Goal: Information Seeking & Learning: Check status

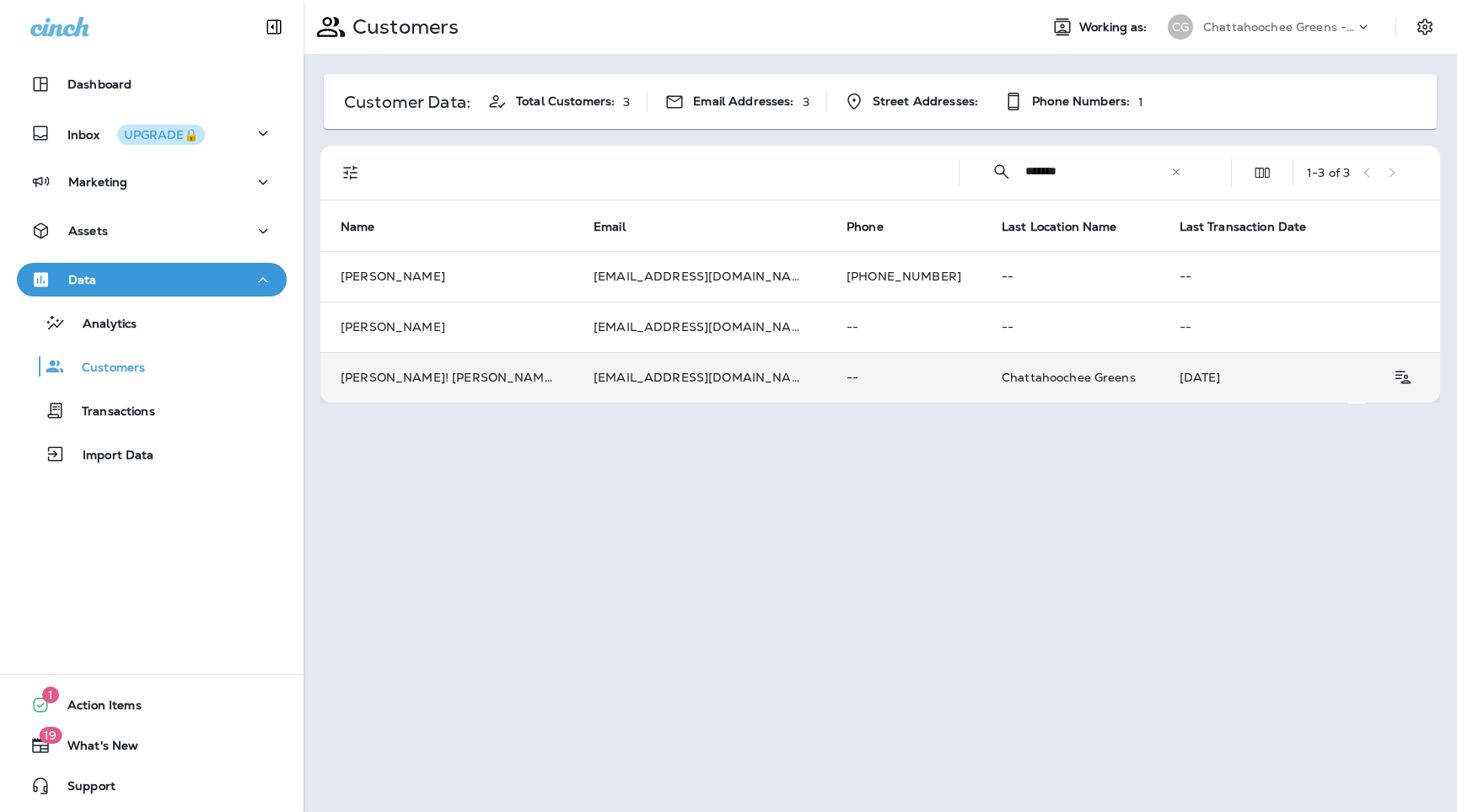
click at [734, 396] on td "[EMAIL_ADDRESS][DOMAIN_NAME]" at bounding box center [699, 377] width 253 height 51
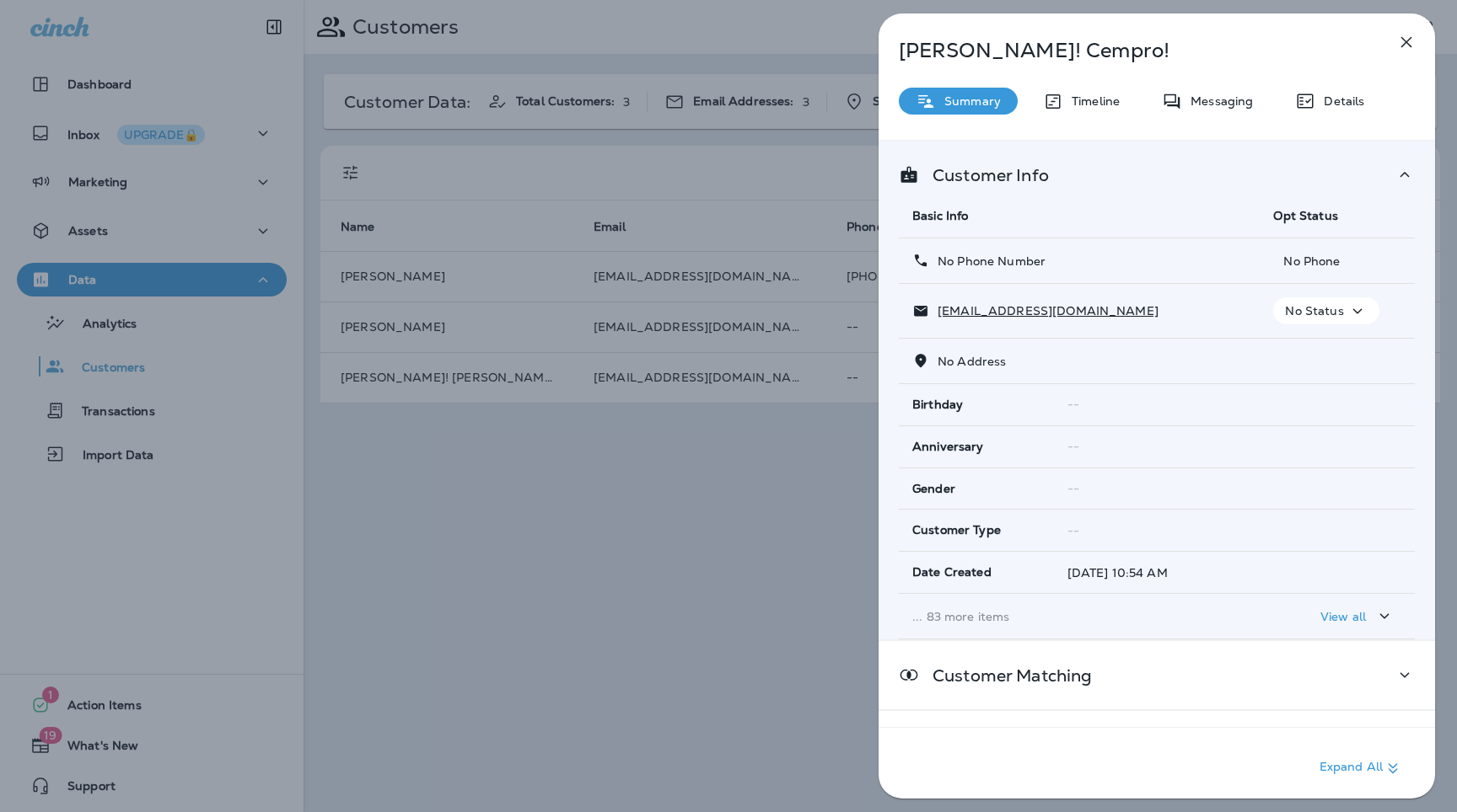
click at [973, 611] on p "... 83 more items" at bounding box center [1079, 617] width 334 height 13
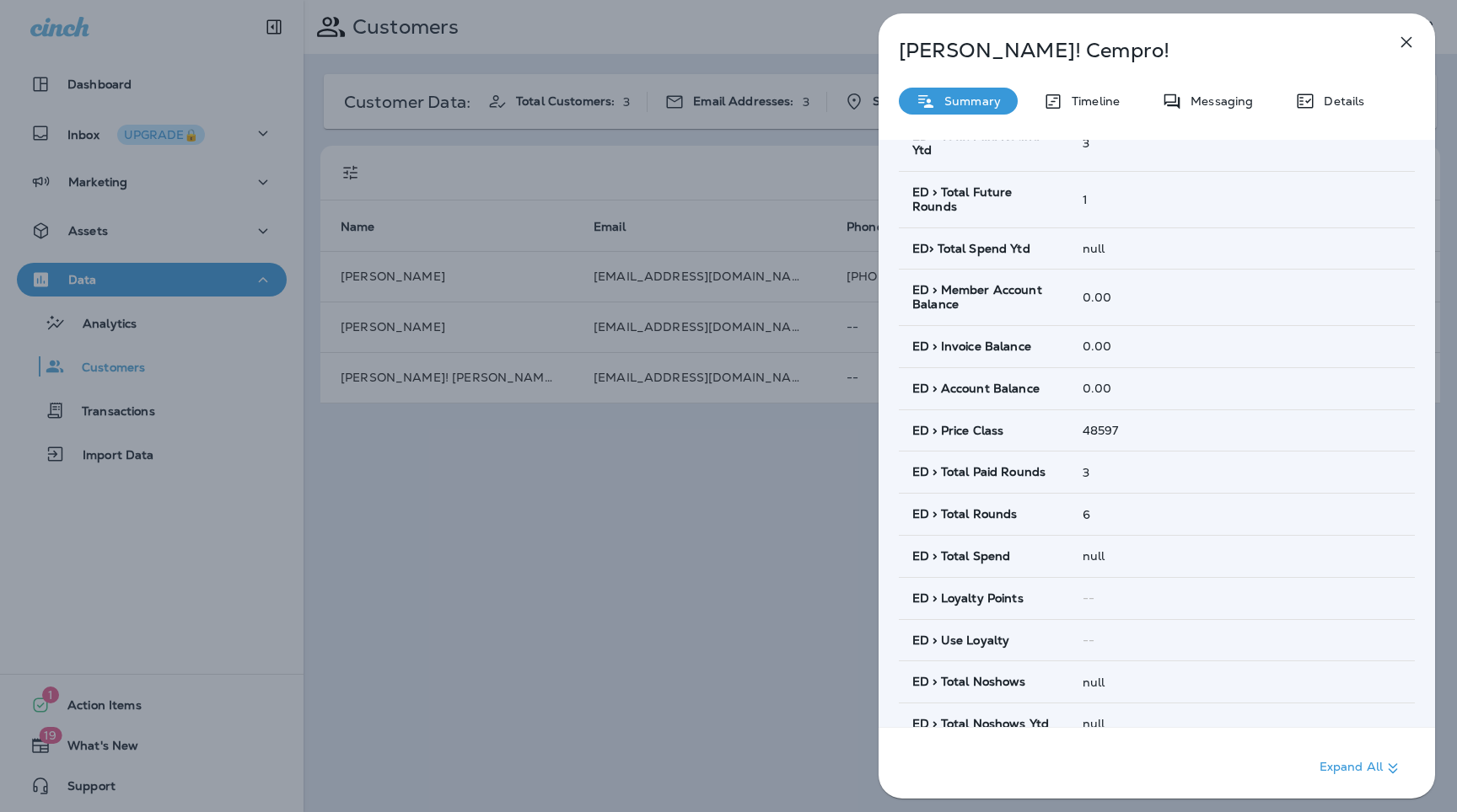
scroll to position [1137, 0]
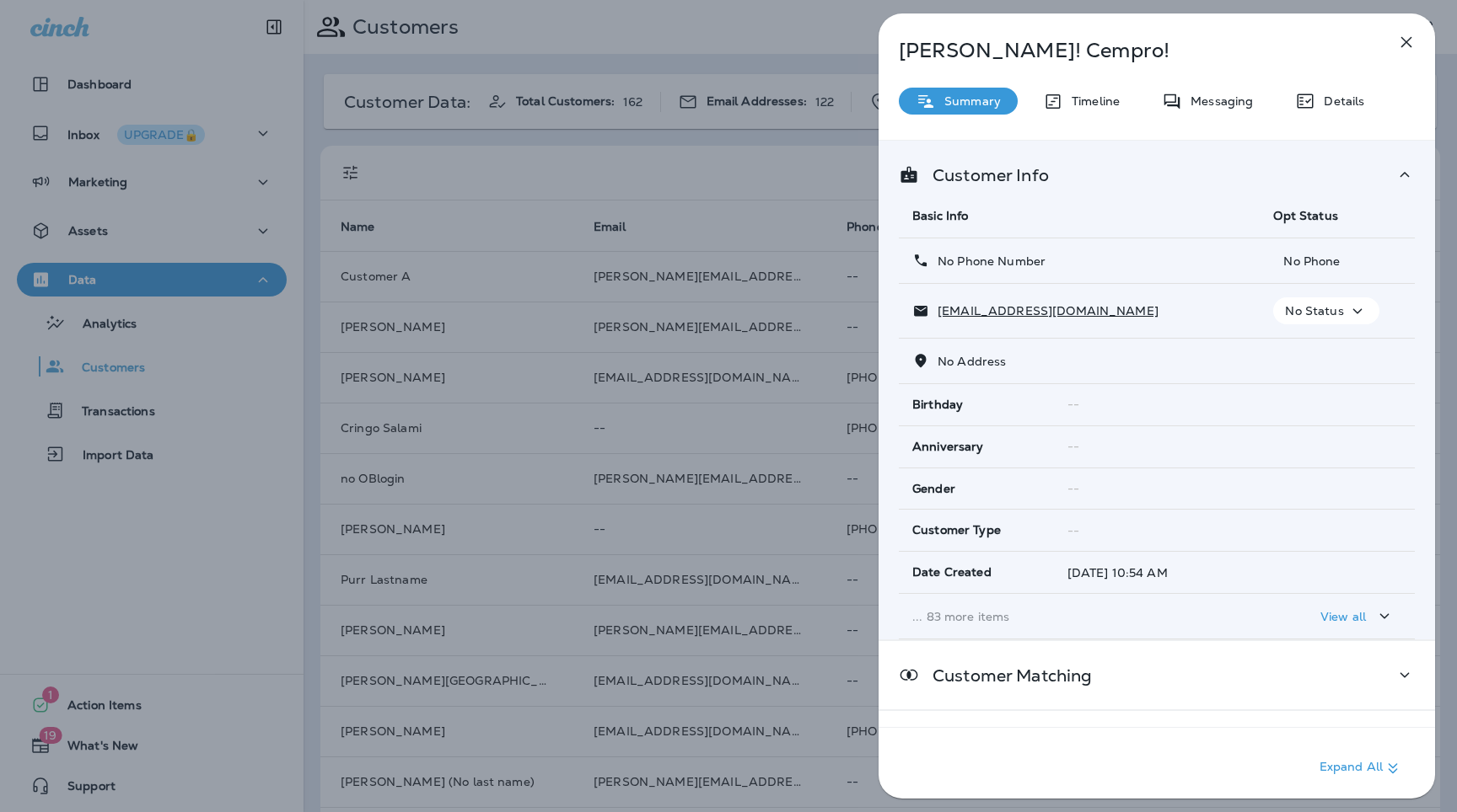
click at [1407, 42] on icon "button" at bounding box center [1406, 42] width 20 height 20
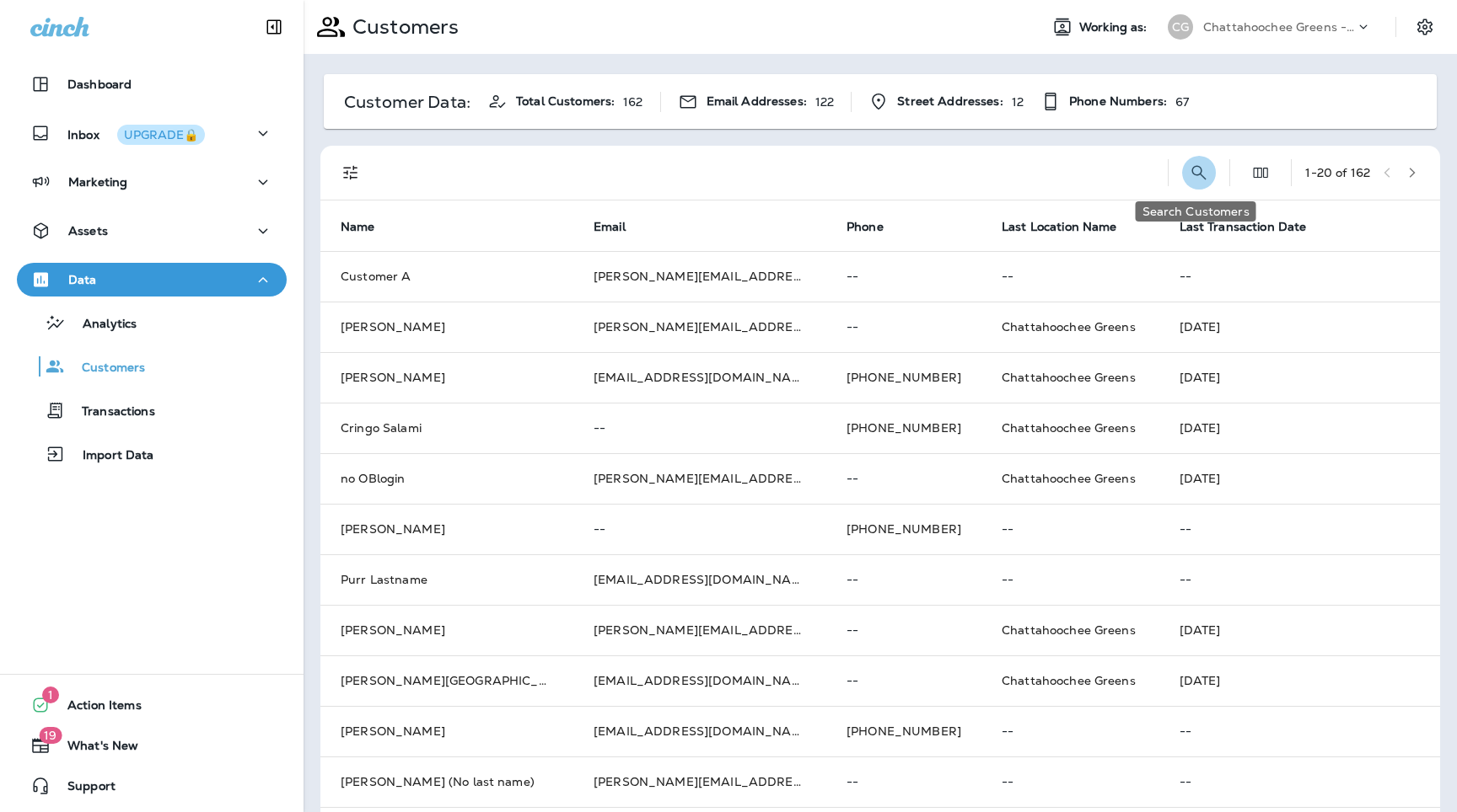
click at [1181, 171] on button "Search Customers" at bounding box center [1198, 173] width 33 height 33
type input "********"
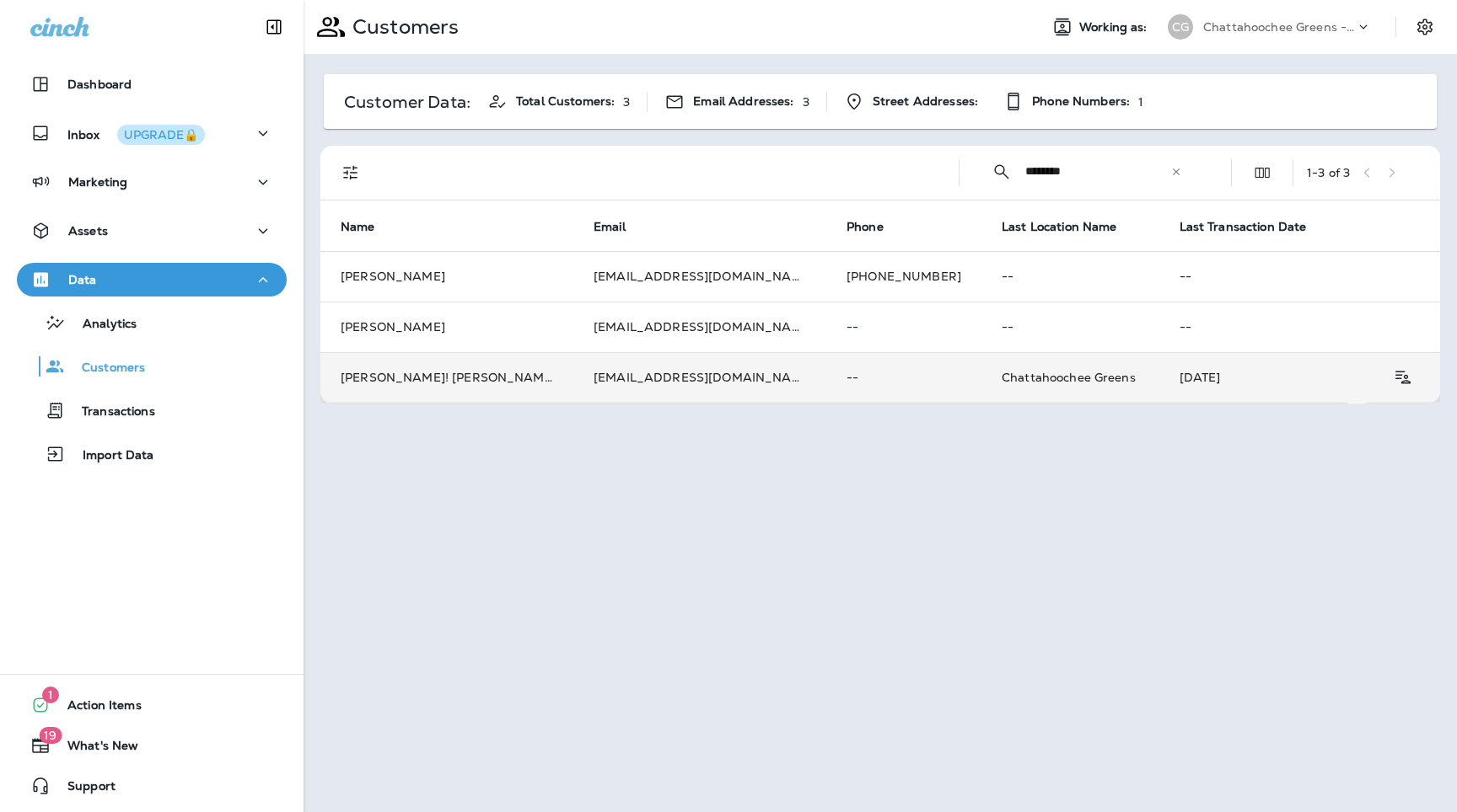
click at [573, 393] on td "[EMAIL_ADDRESS][DOMAIN_NAME]" at bounding box center [699, 377] width 253 height 51
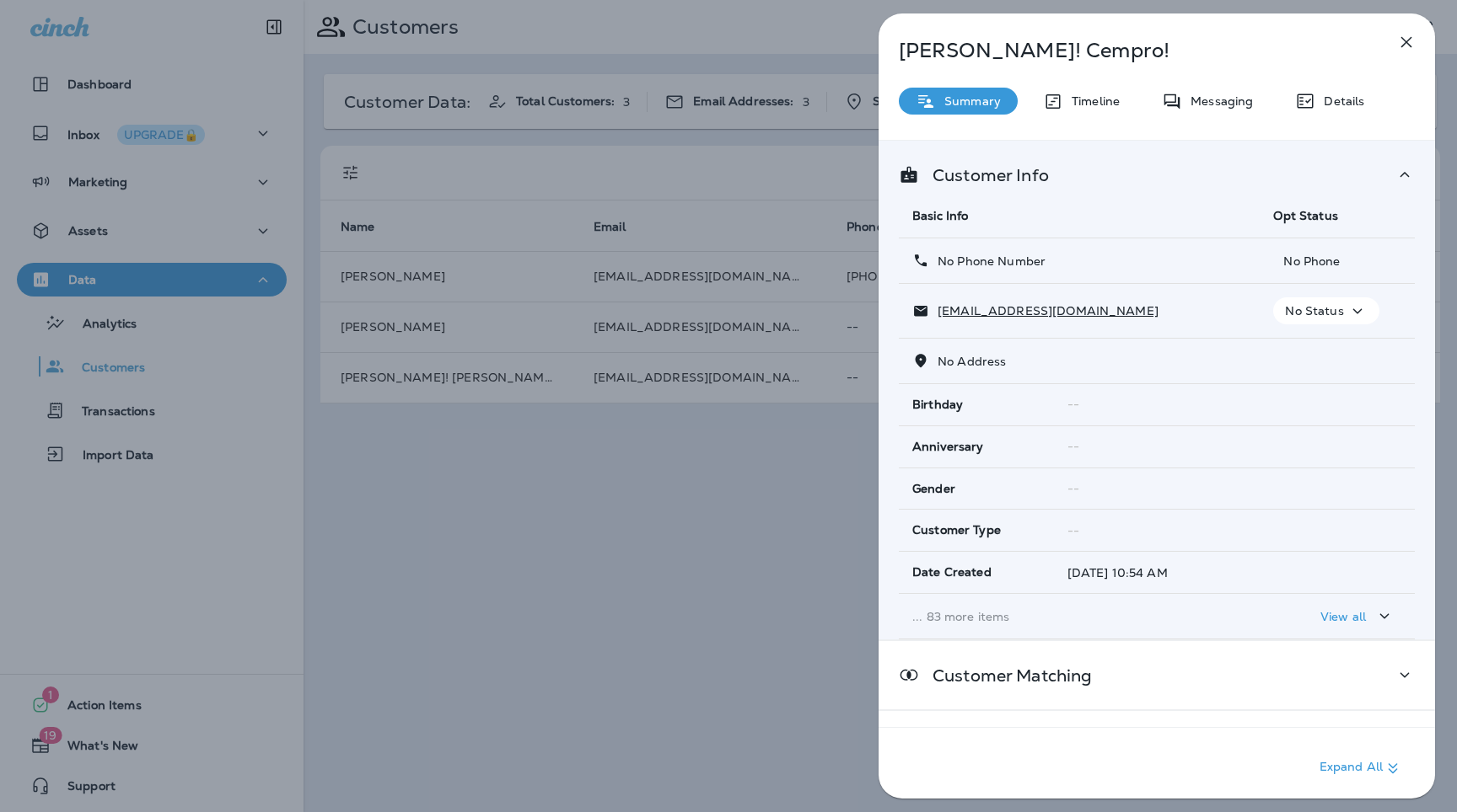
scroll to position [66, 0]
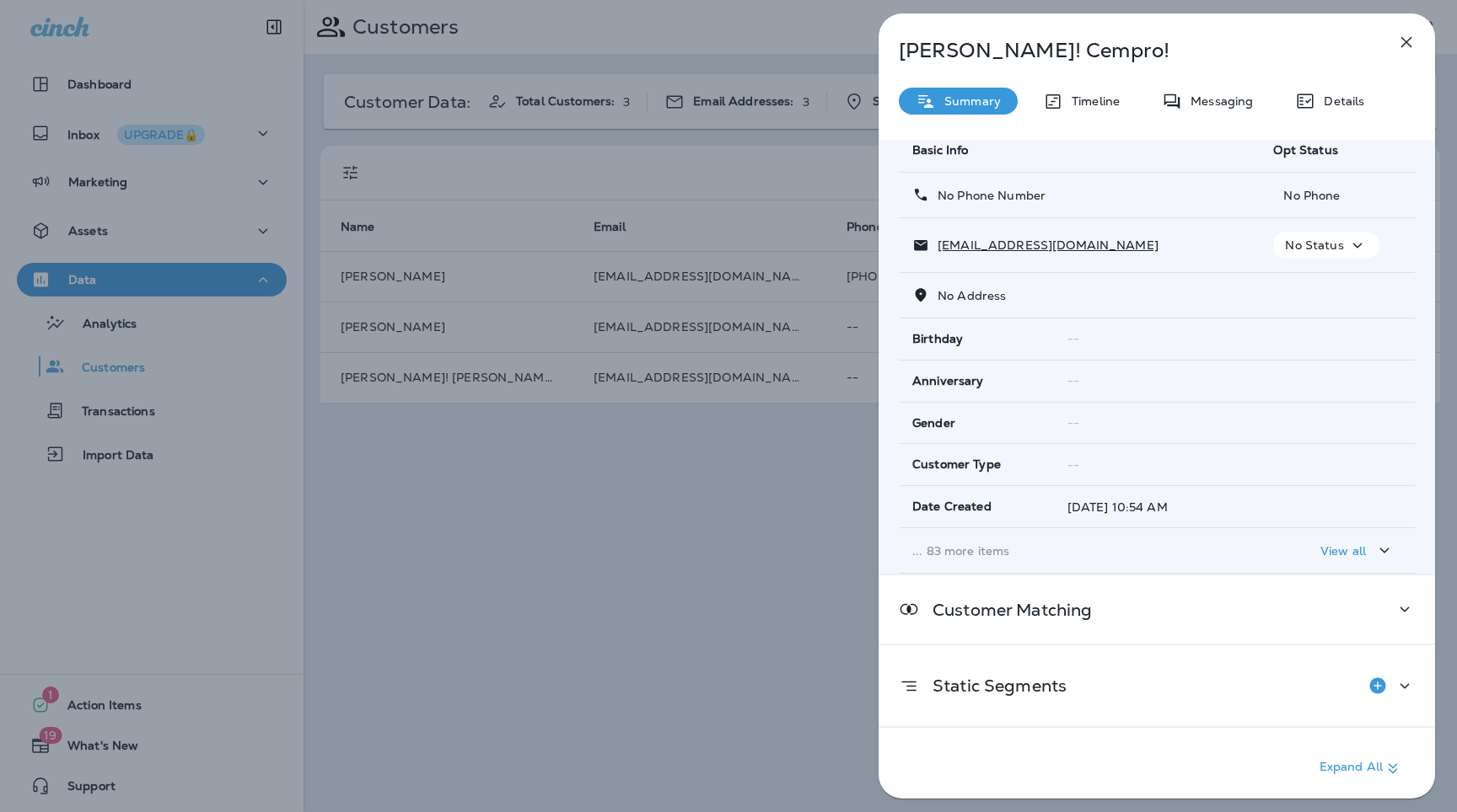
click at [969, 545] on p "... 83 more items" at bounding box center [1079, 551] width 334 height 13
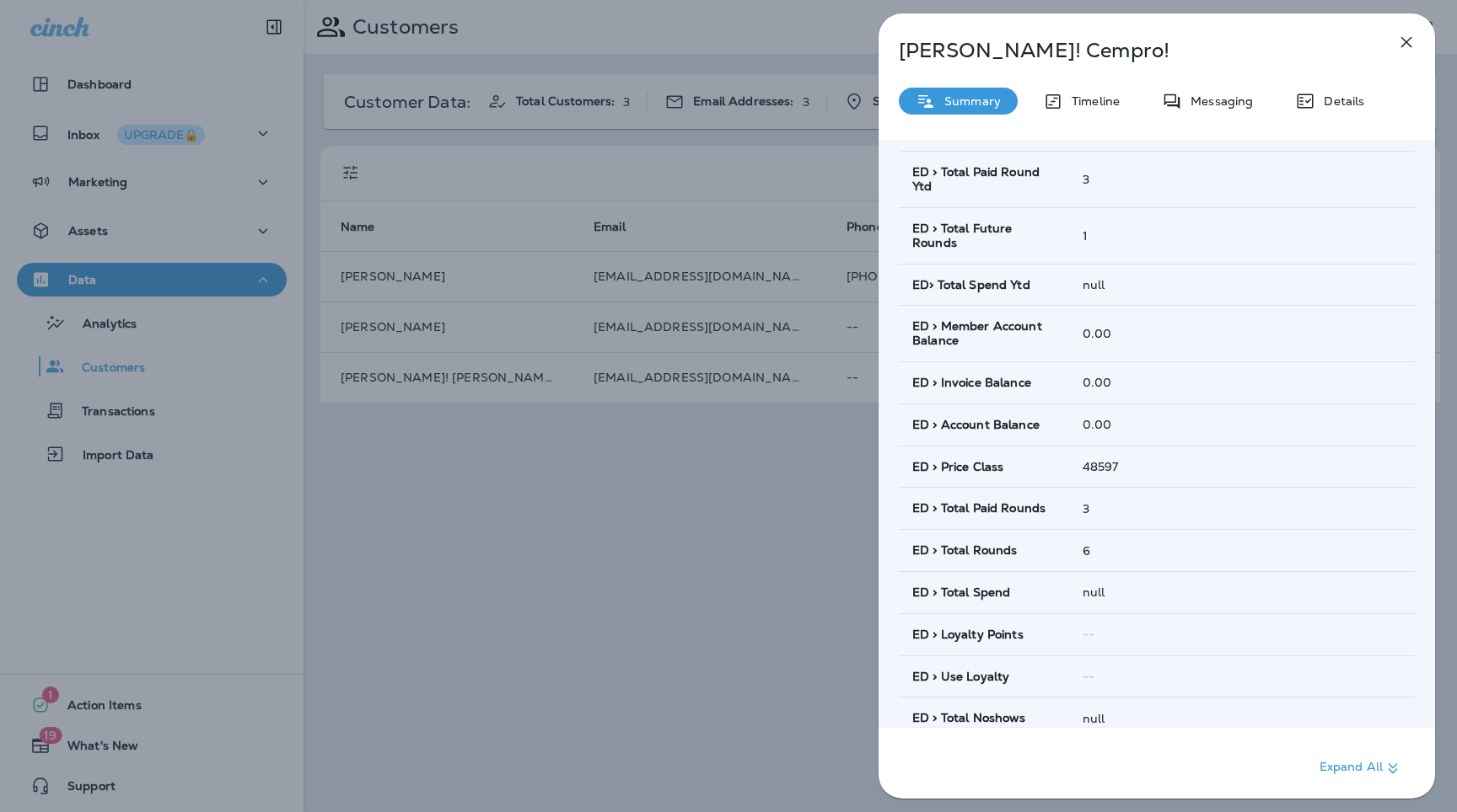
scroll to position [1099, 0]
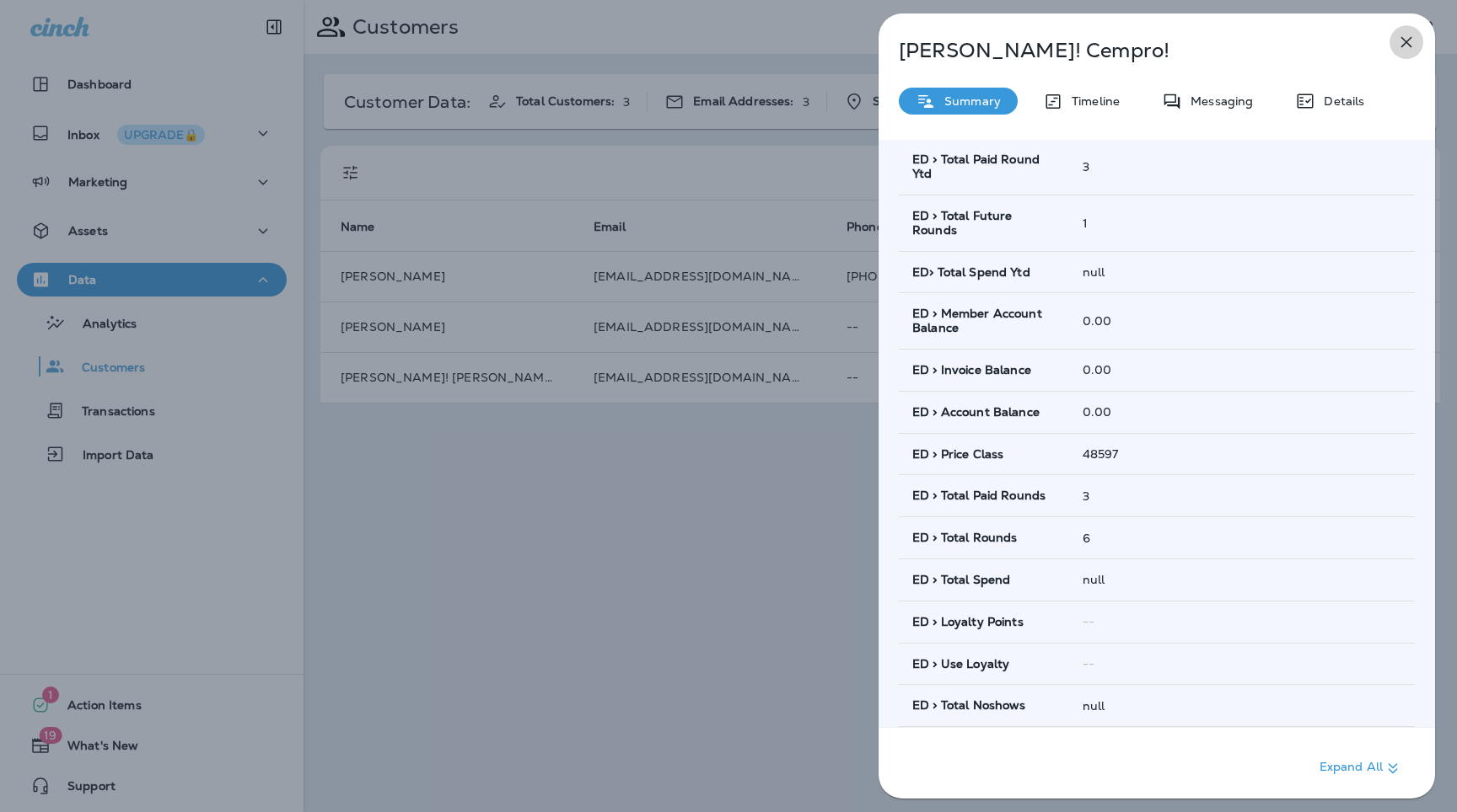
click at [1414, 36] on icon "button" at bounding box center [1406, 42] width 20 height 20
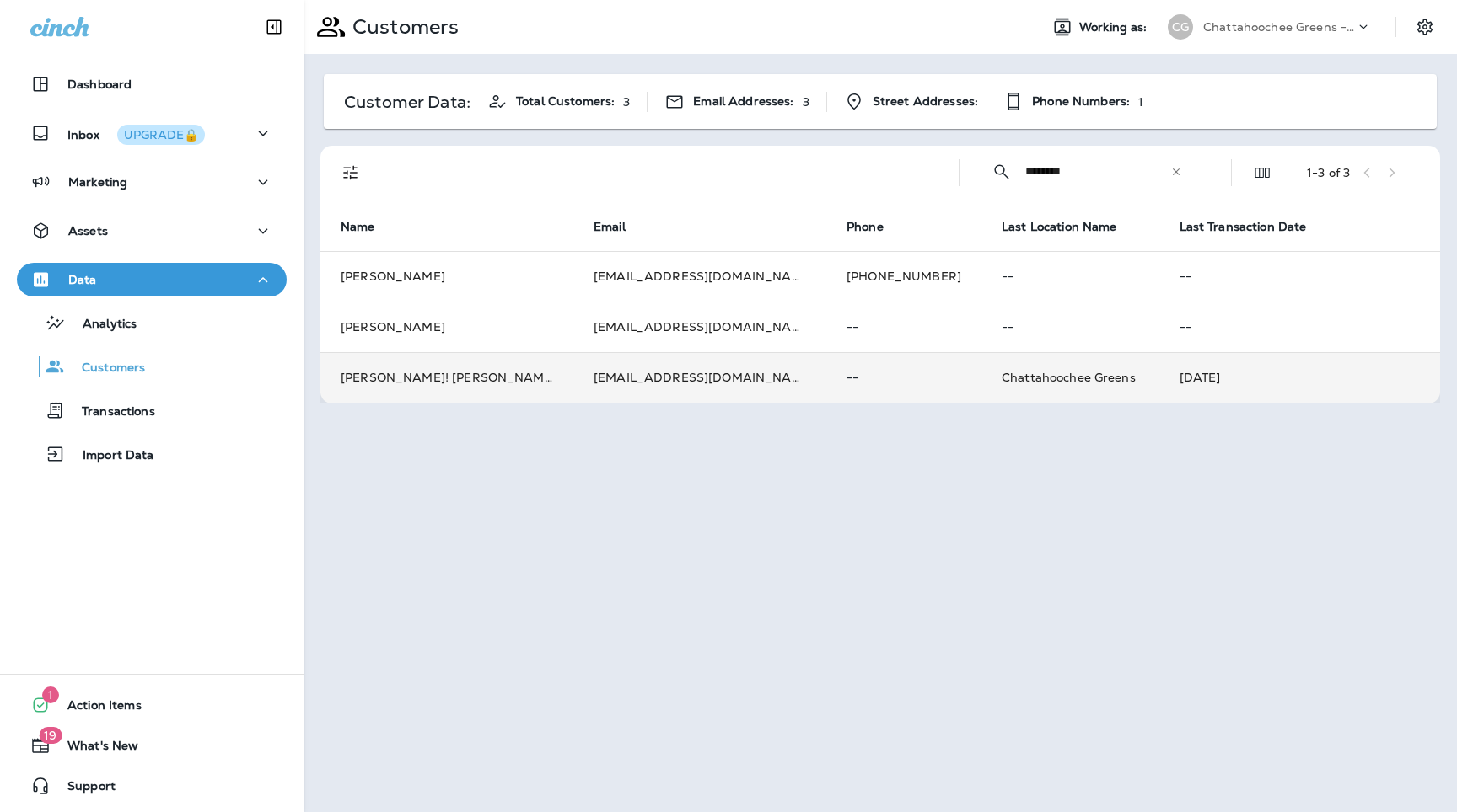
click at [847, 376] on p "--" at bounding box center [904, 377] width 114 height 13
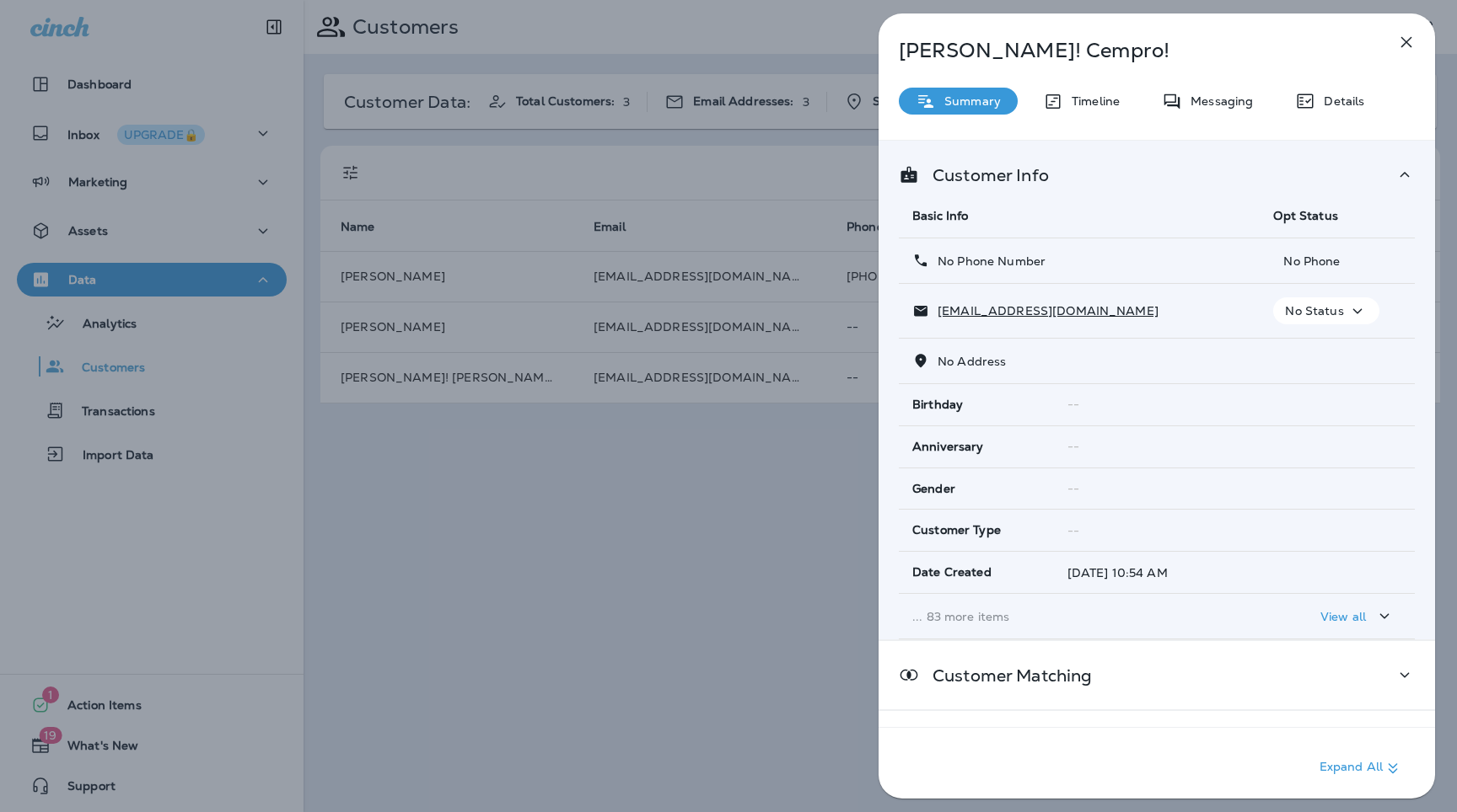
scroll to position [66, 0]
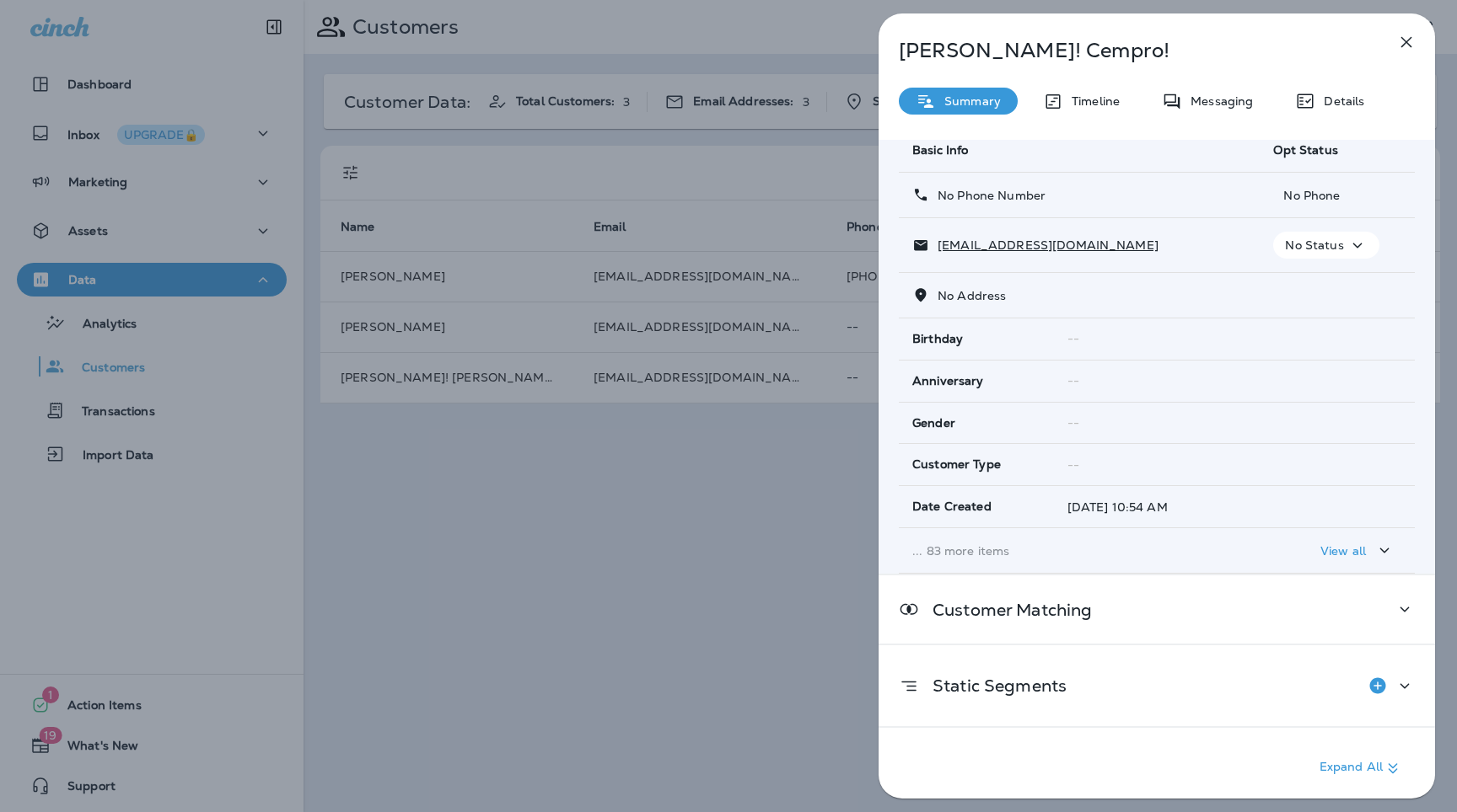
click at [977, 550] on p "... 83 more items" at bounding box center [1079, 551] width 334 height 13
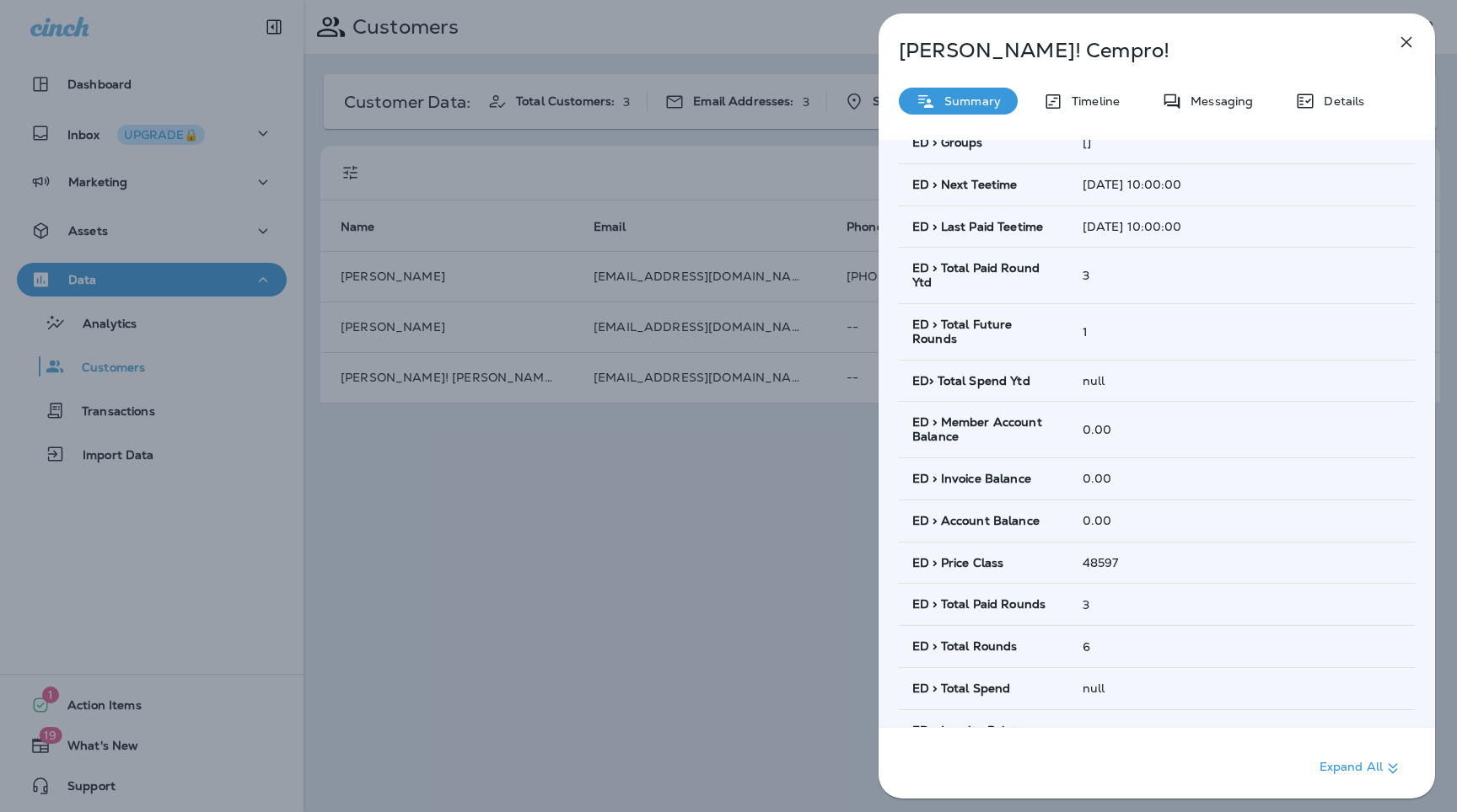
scroll to position [878, 0]
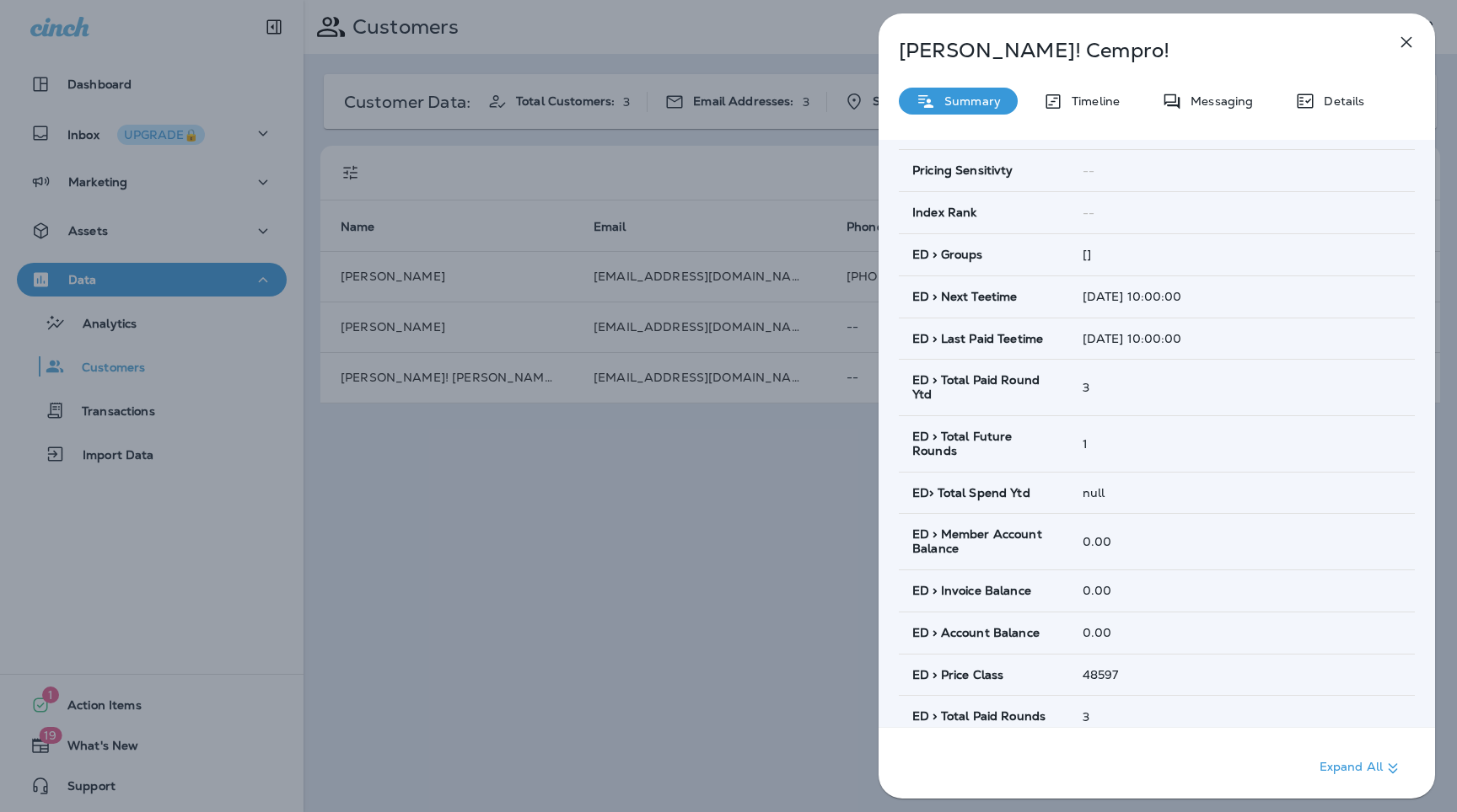
click at [671, 579] on div "[PERSON_NAME]! [PERSON_NAME]! Summary Timeline Messaging Details Customer Info …" at bounding box center [728, 406] width 1457 height 812
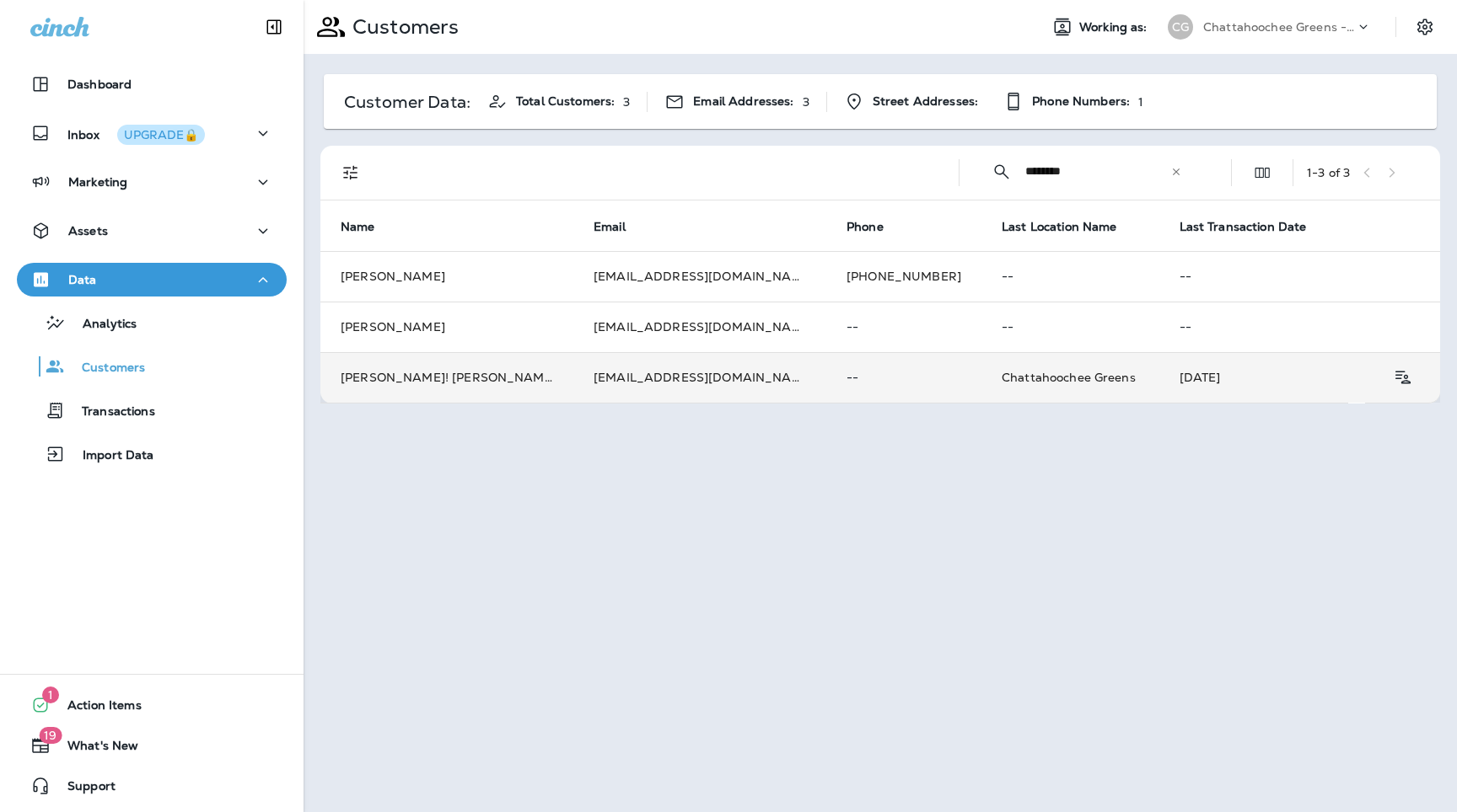
click at [707, 394] on td "[EMAIL_ADDRESS][DOMAIN_NAME]" at bounding box center [699, 377] width 253 height 51
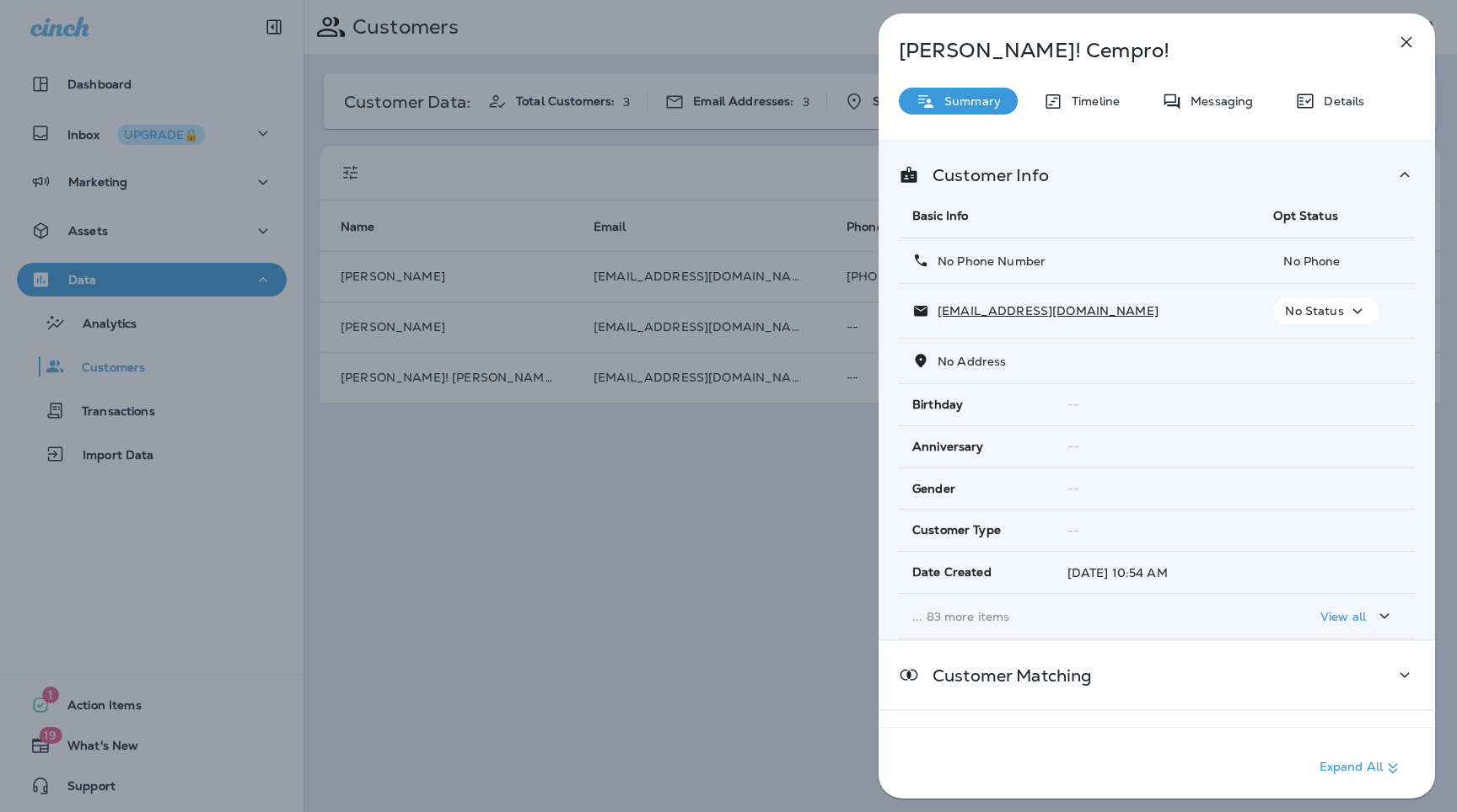
click at [1056, 633] on td "... 83 more items" at bounding box center [1078, 617] width 360 height 46
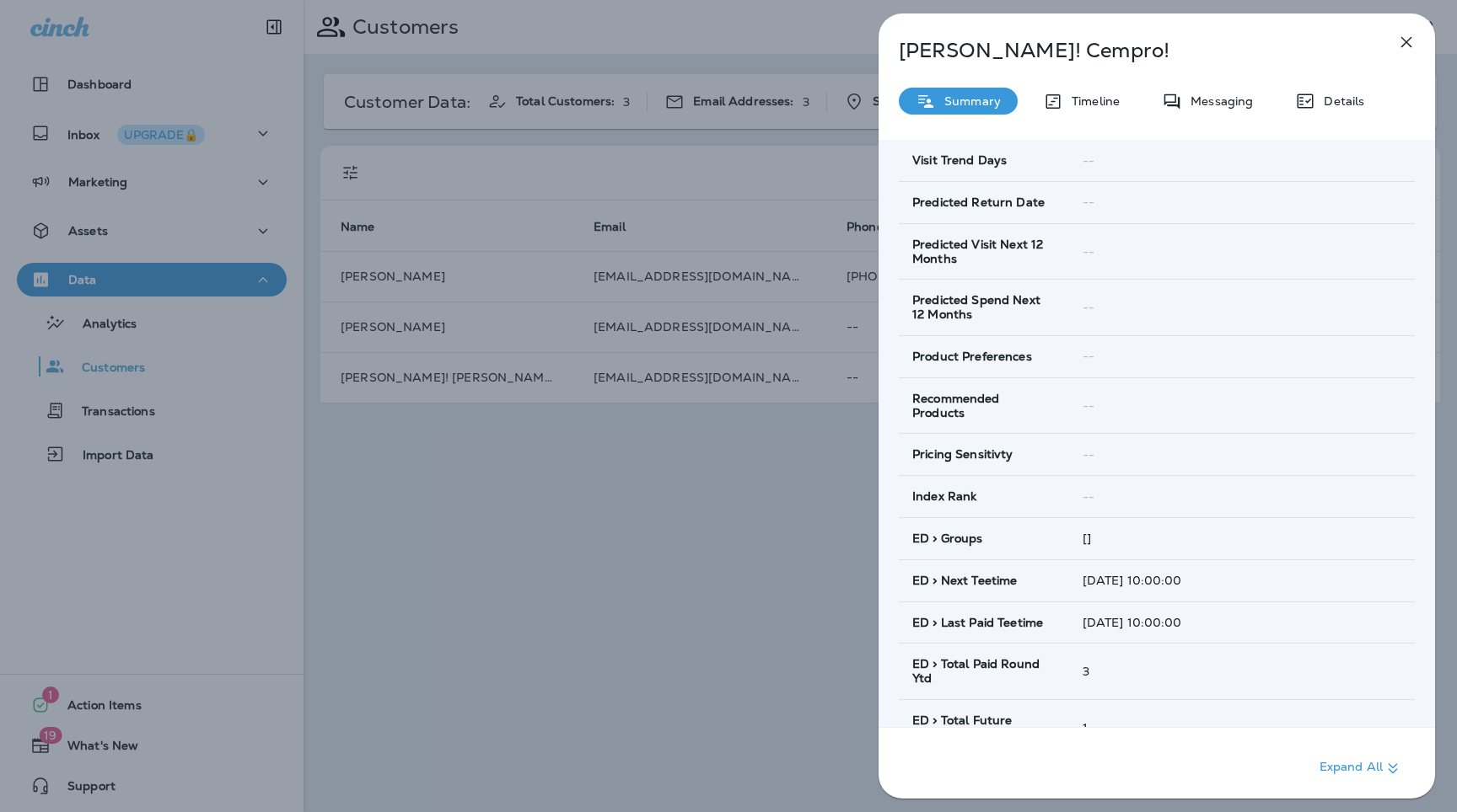
scroll to position [777, 0]
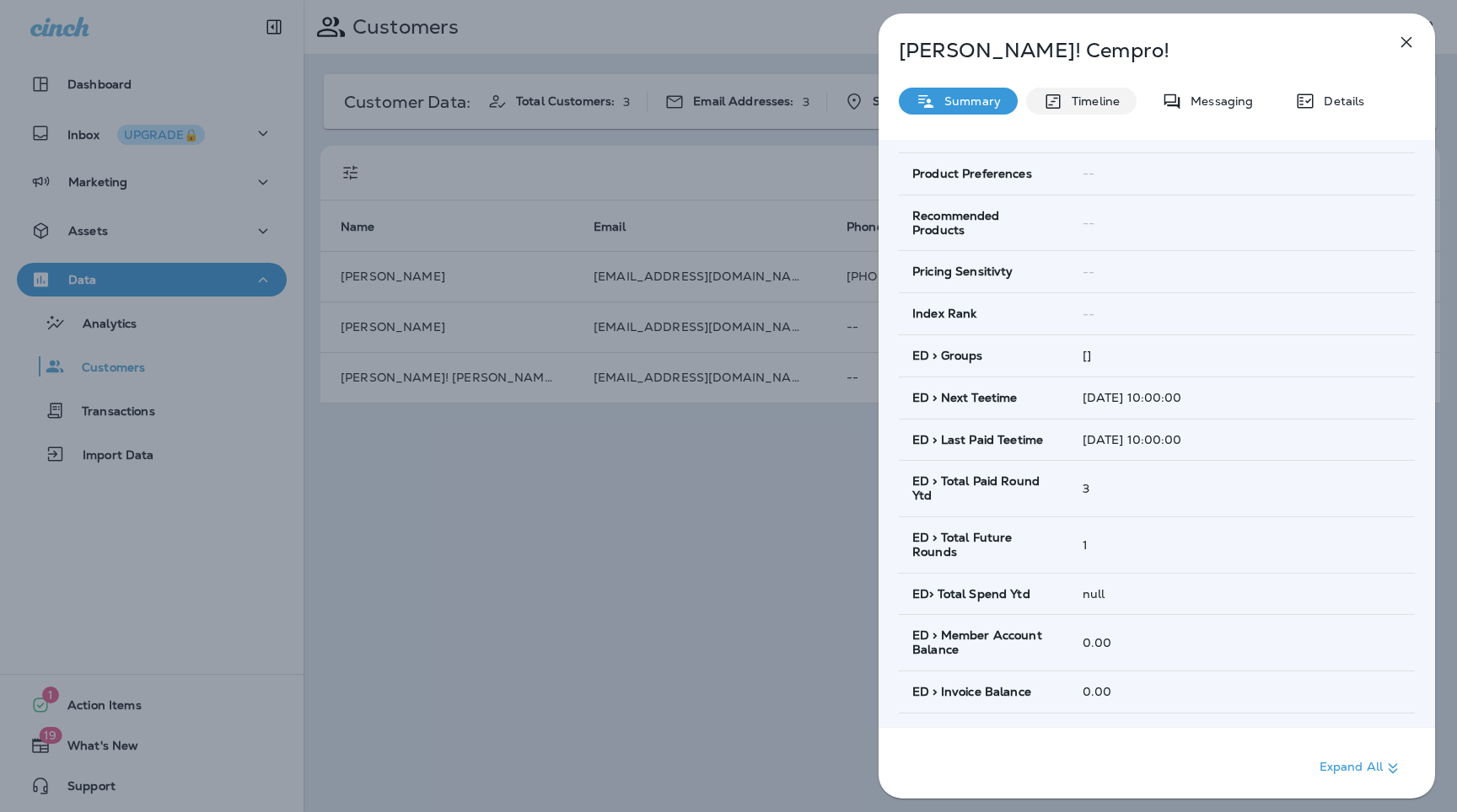
click at [1109, 105] on p "Timeline" at bounding box center [1091, 101] width 56 height 13
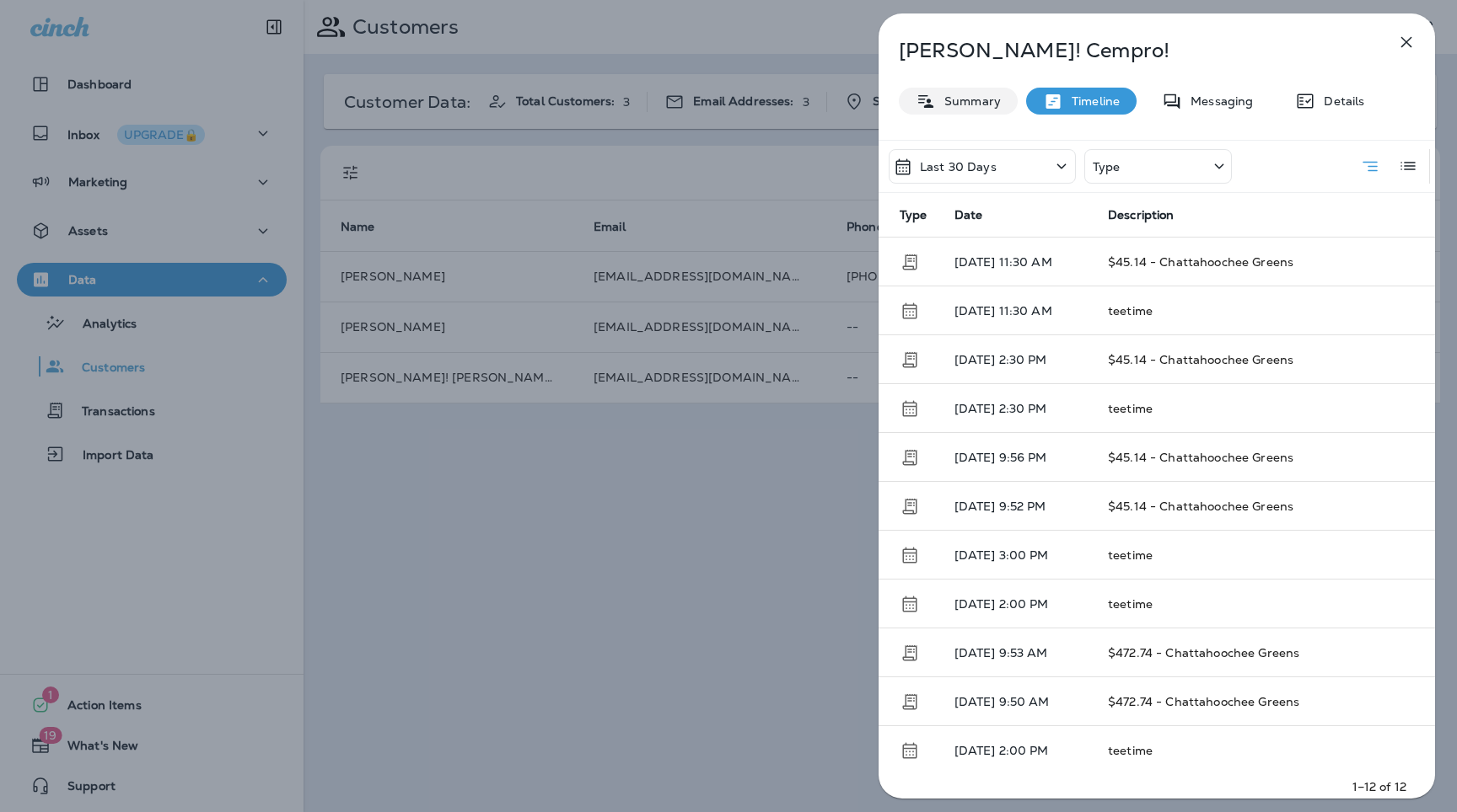
click at [975, 102] on p "Summary" at bounding box center [968, 101] width 65 height 13
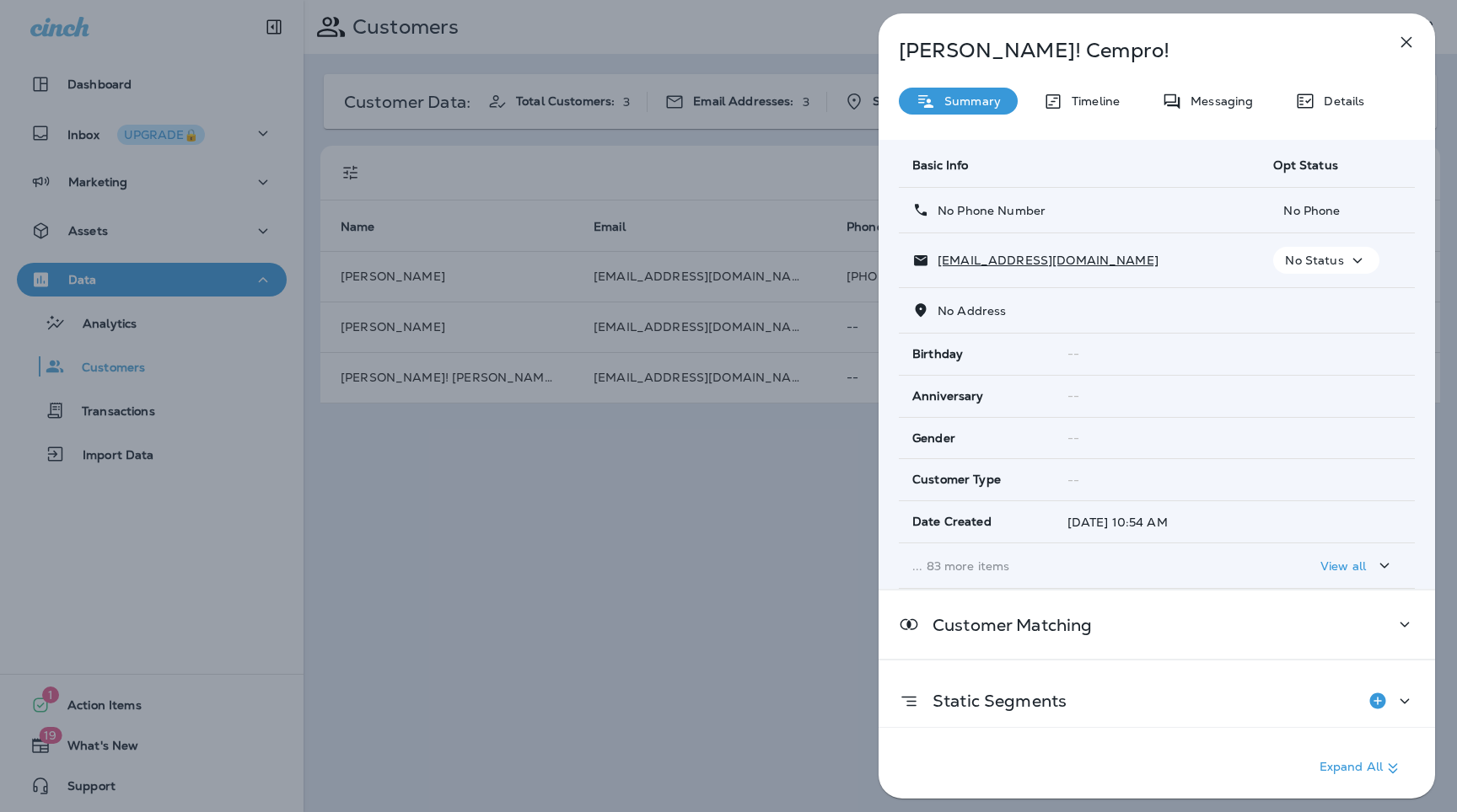
scroll to position [66, 0]
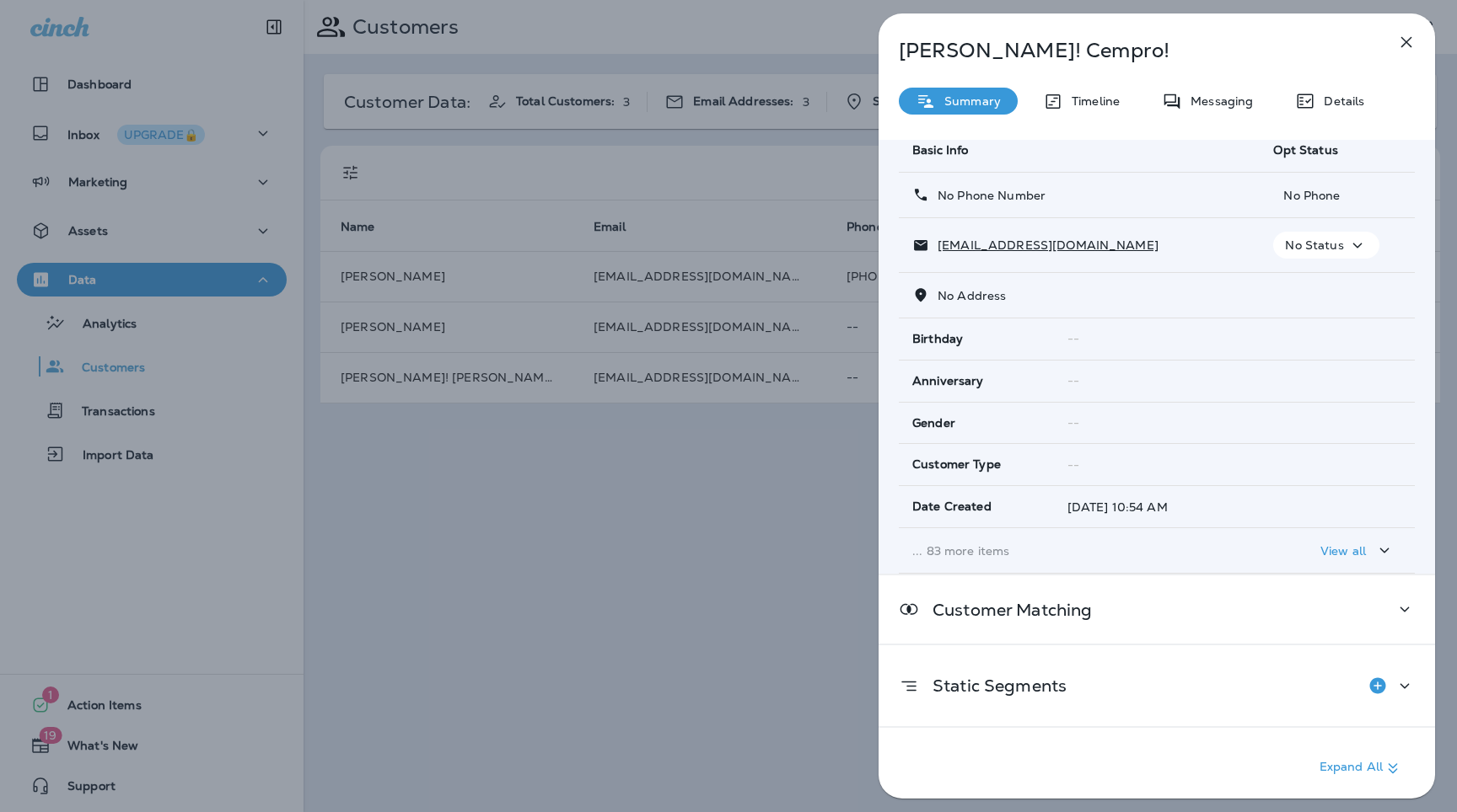
click at [953, 544] on p "... 83 more items" at bounding box center [1079, 551] width 334 height 13
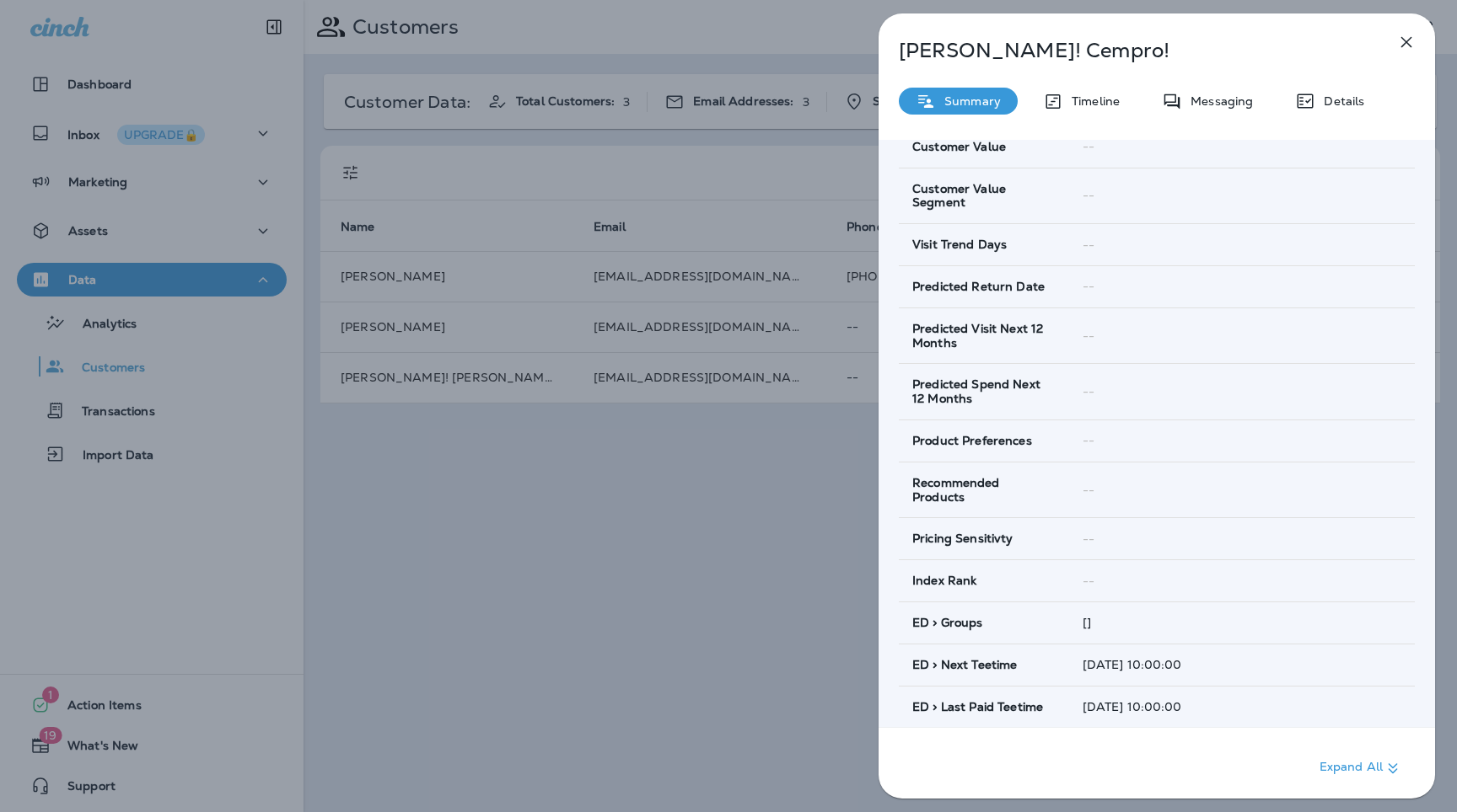
scroll to position [936, 0]
